Goal: Information Seeking & Learning: Learn about a topic

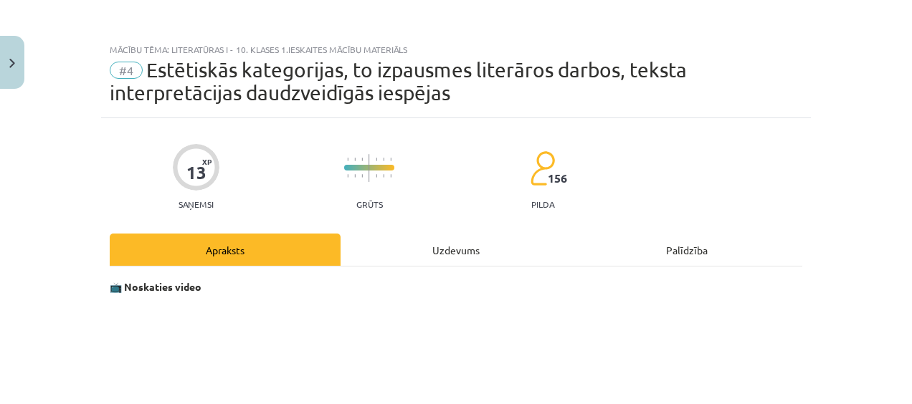
click at [462, 245] on div "Uzdevums" at bounding box center [455, 250] width 231 height 32
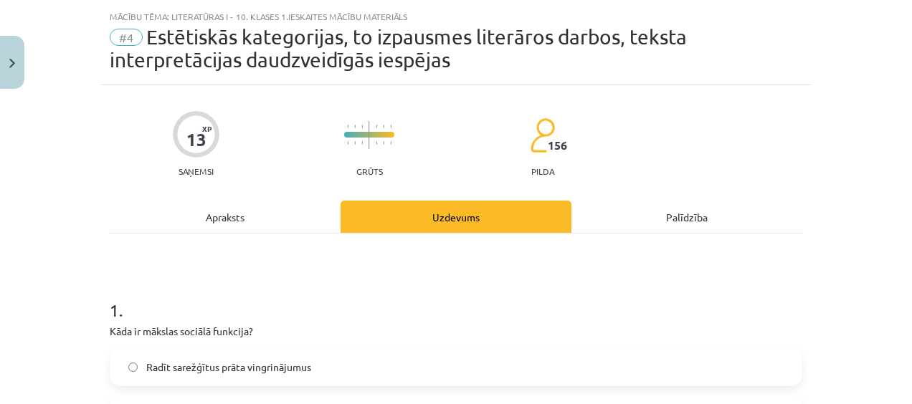
scroll to position [36, 0]
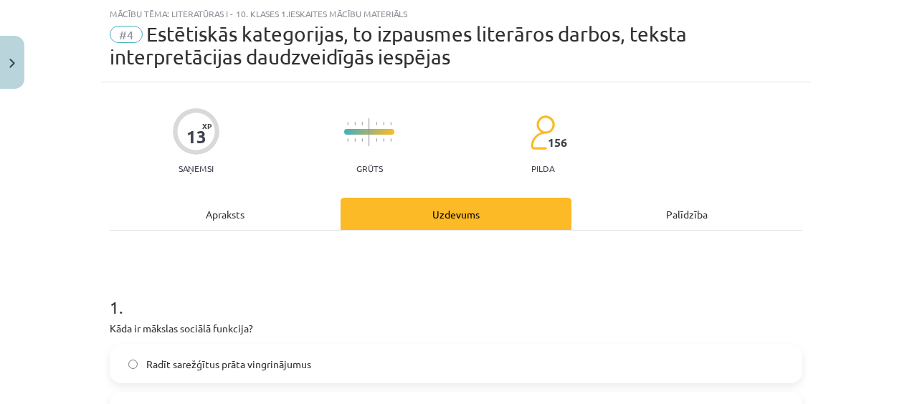
click at [277, 221] on div "Apraksts" at bounding box center [225, 214] width 231 height 32
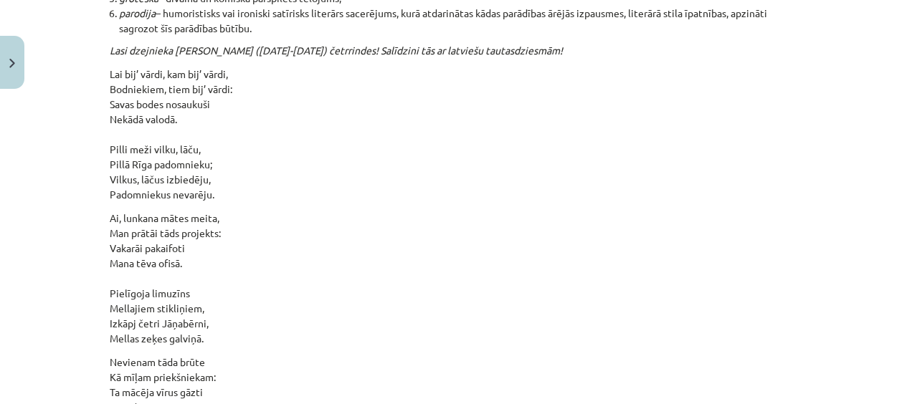
scroll to position [14681, 0]
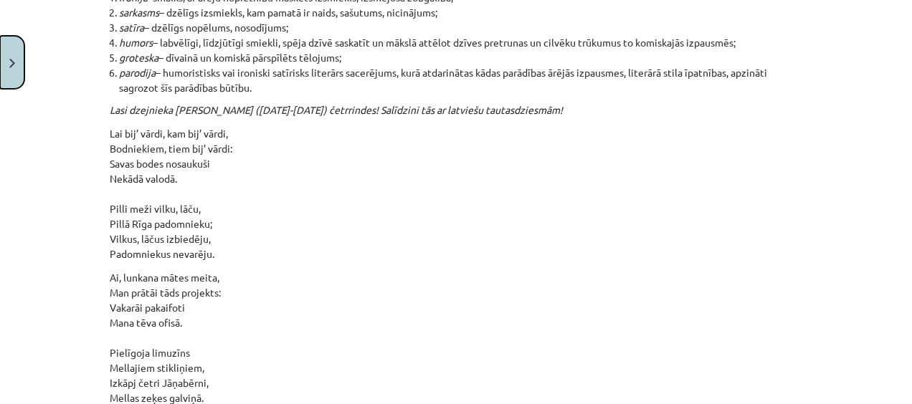
click at [3, 47] on button "Close" at bounding box center [12, 62] width 24 height 53
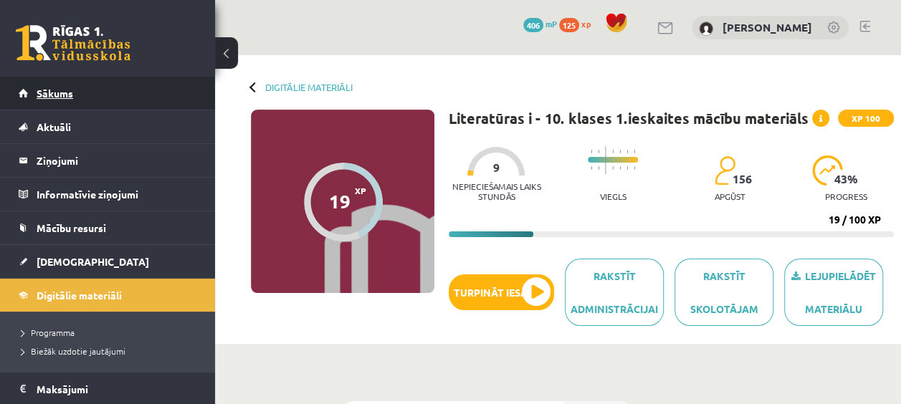
click at [46, 87] on span "Sākums" at bounding box center [55, 93] width 37 height 13
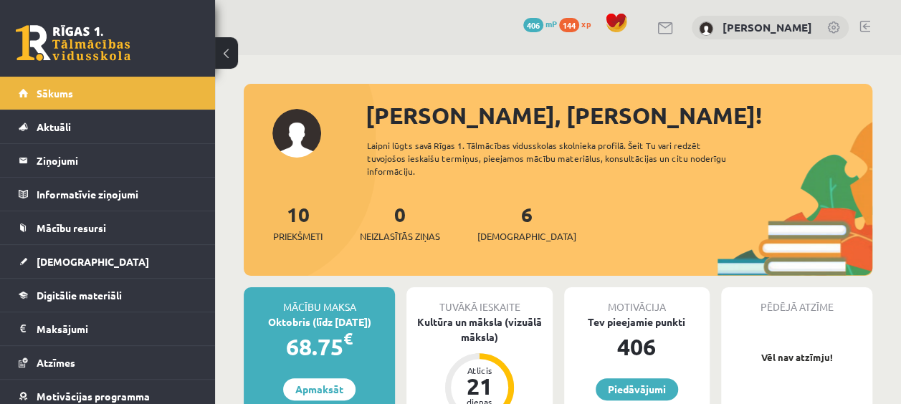
click at [657, 31] on link at bounding box center [665, 28] width 17 height 12
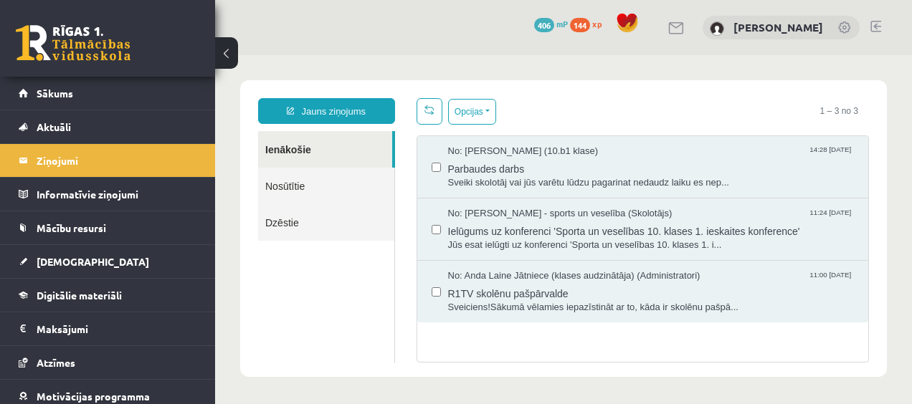
click at [280, 192] on link "Nosūtītie" at bounding box center [326, 186] width 136 height 37
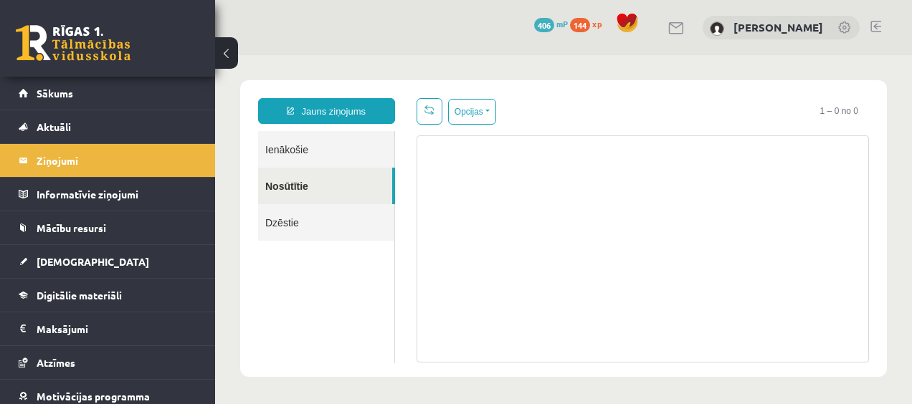
click at [275, 234] on link "Dzēstie" at bounding box center [326, 222] width 136 height 37
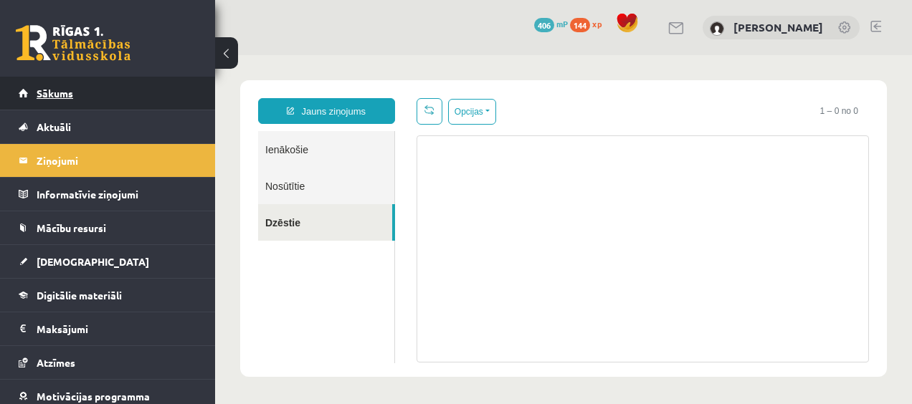
click at [67, 102] on link "Sākums" at bounding box center [108, 93] width 178 height 33
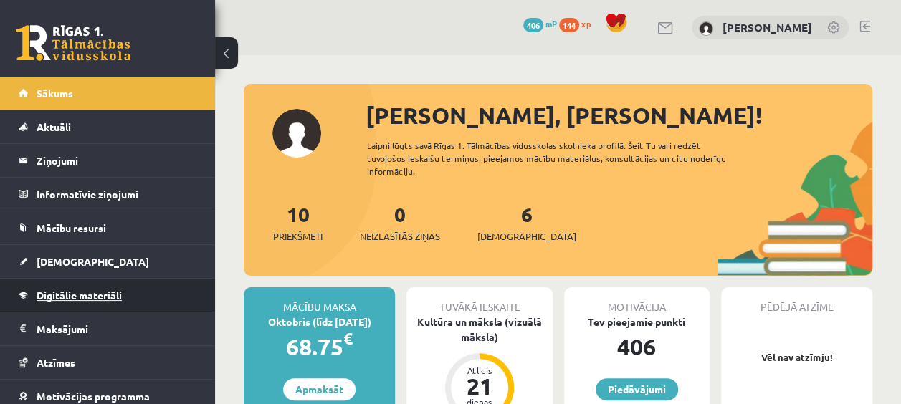
click at [82, 292] on span "Digitālie materiāli" at bounding box center [79, 295] width 85 height 13
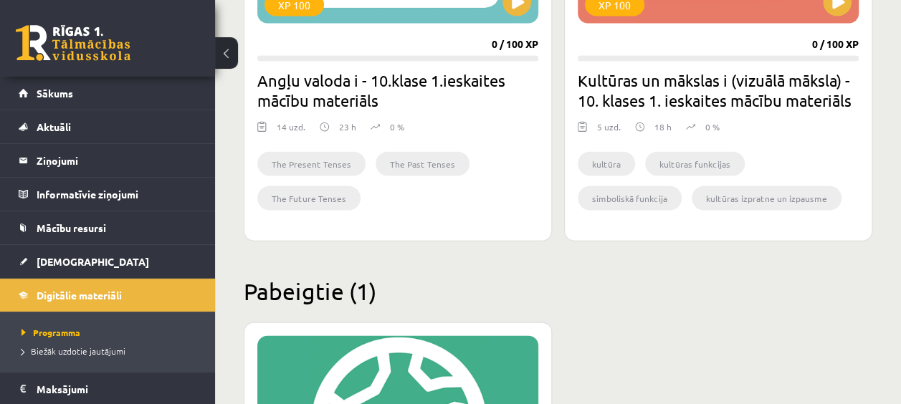
scroll to position [1383, 0]
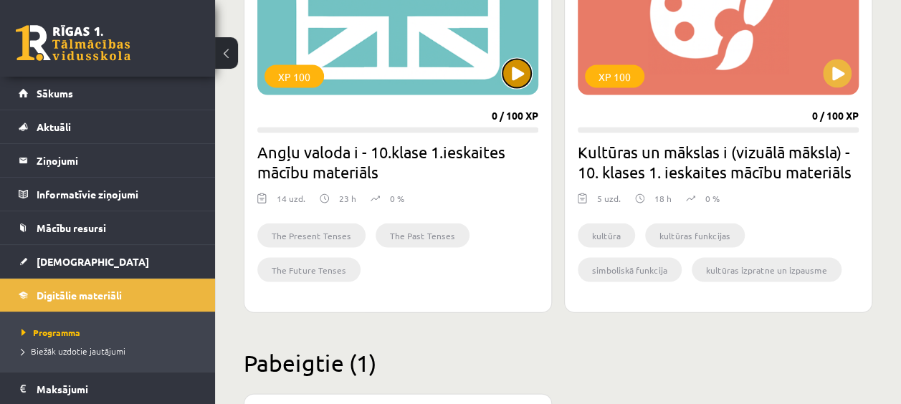
click at [518, 80] on button at bounding box center [516, 73] width 29 height 29
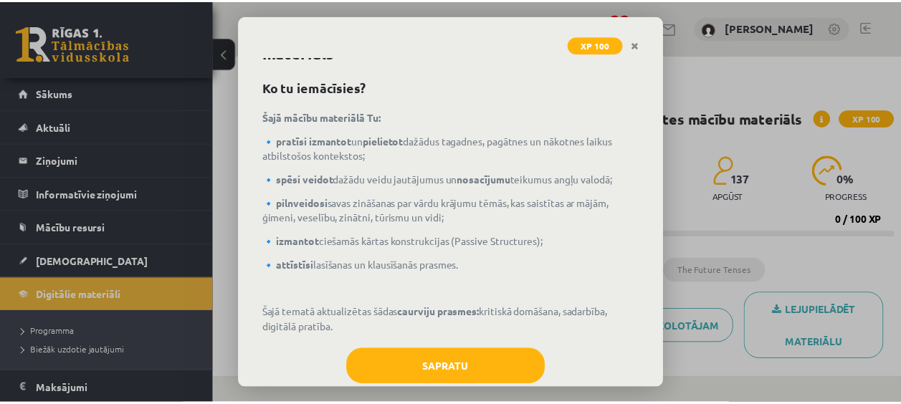
scroll to position [70, 0]
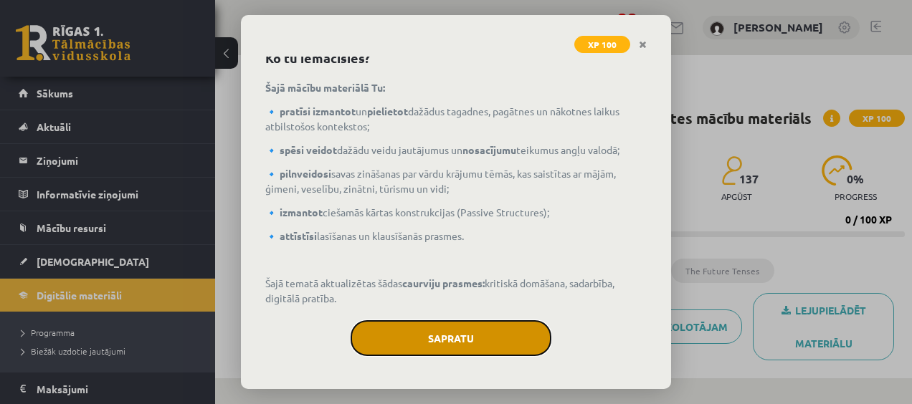
click at [444, 334] on button "Sapratu" at bounding box center [450, 338] width 201 height 36
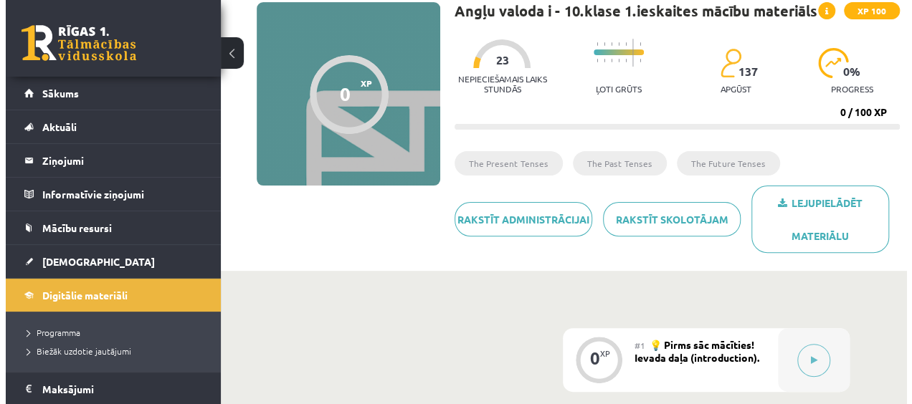
scroll to position [107, 0]
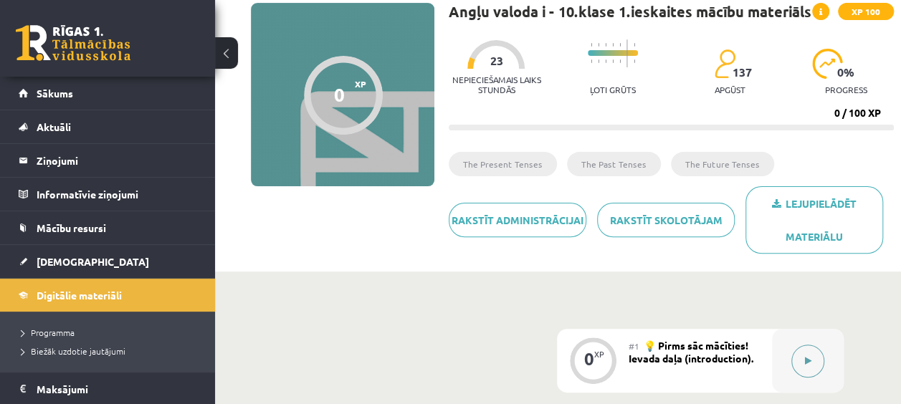
click at [814, 348] on button at bounding box center [807, 361] width 33 height 33
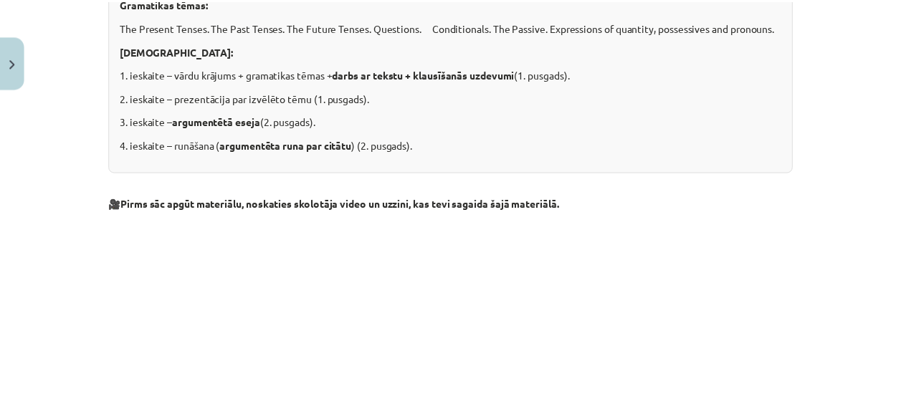
scroll to position [603, 0]
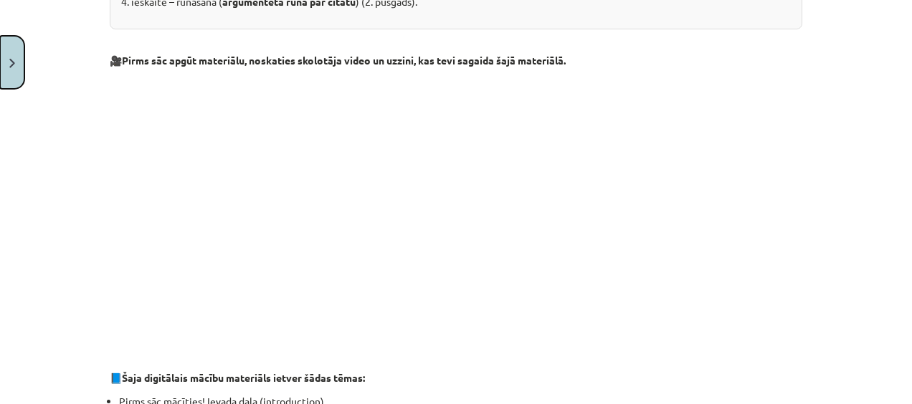
click at [10, 59] on img "Close" at bounding box center [12, 63] width 6 height 9
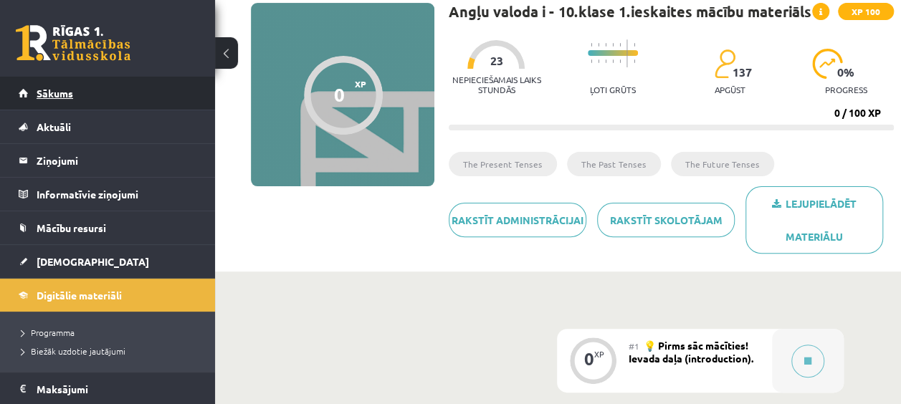
click at [53, 87] on span "Sākums" at bounding box center [55, 93] width 37 height 13
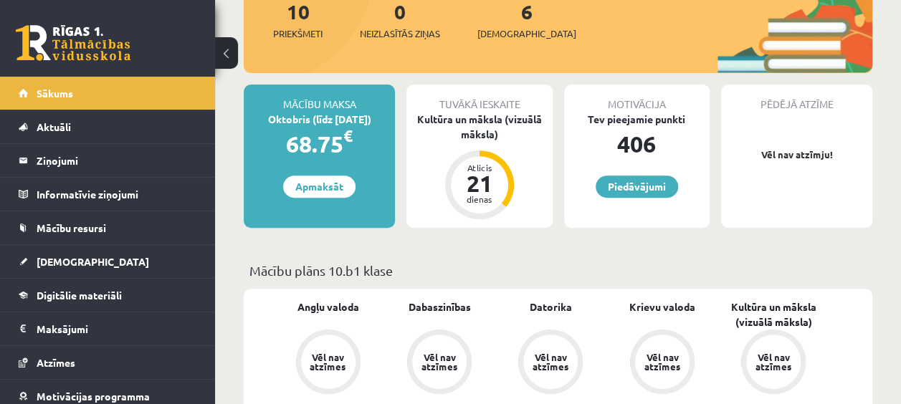
scroll to position [358, 0]
